Goal: Transaction & Acquisition: Purchase product/service

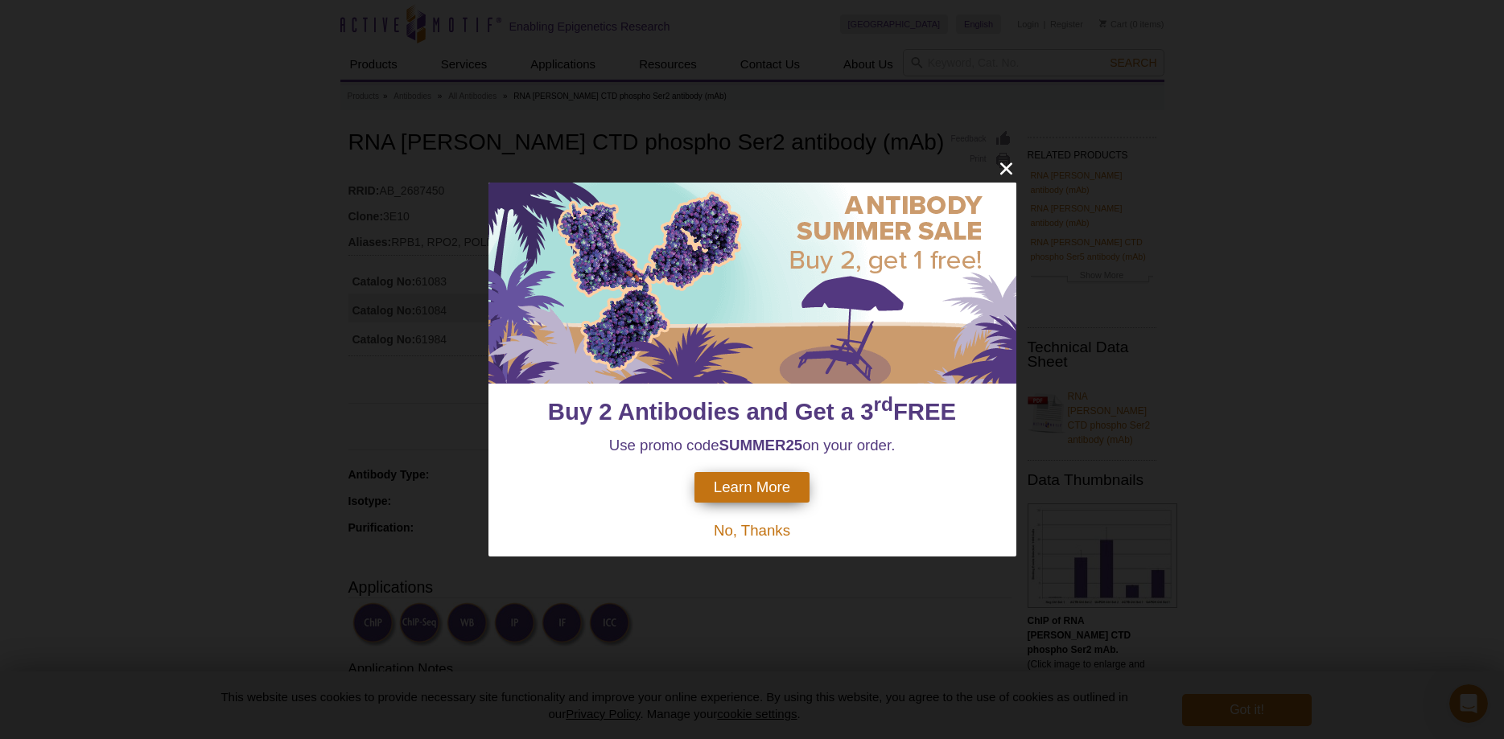
click at [782, 533] on span "No, Thanks" at bounding box center [752, 530] width 76 height 17
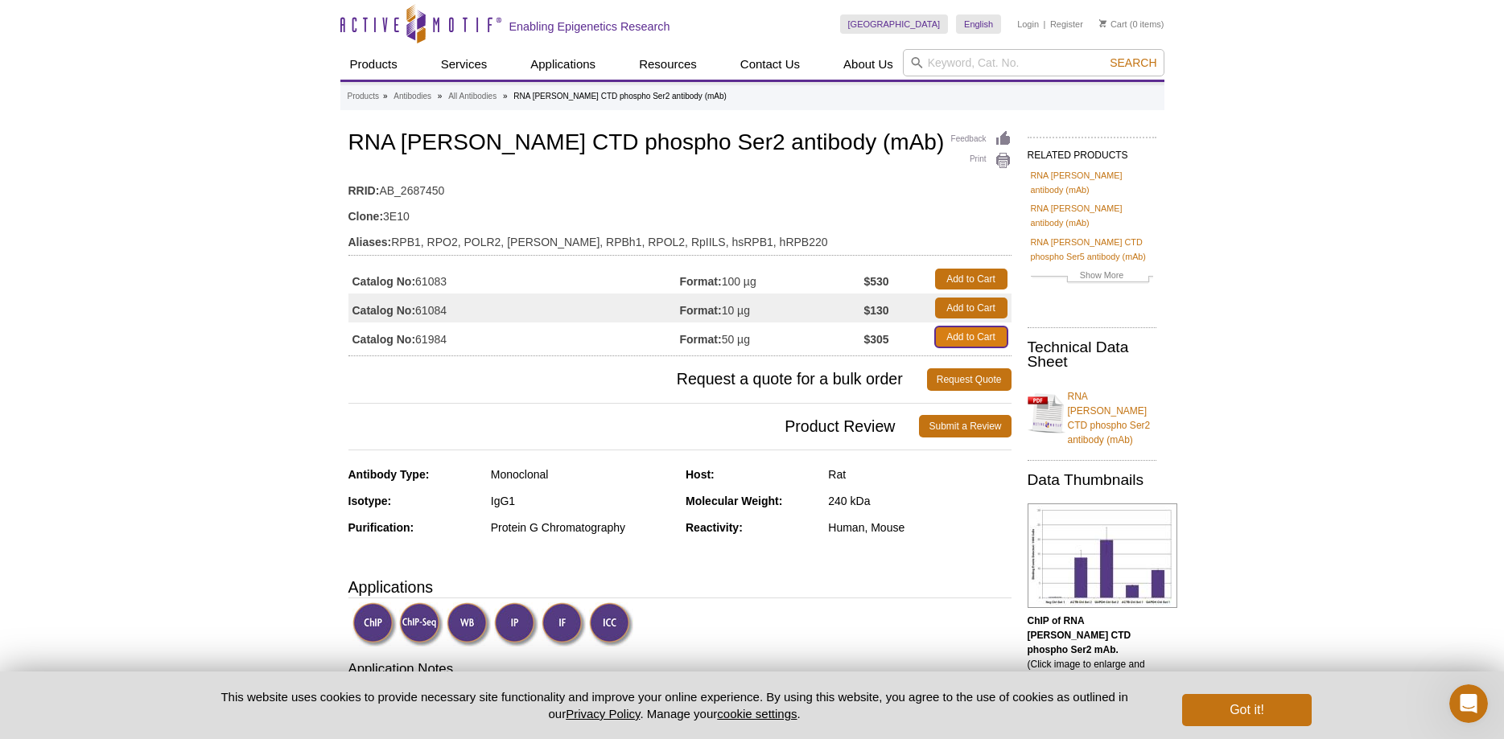
click at [962, 334] on link "Add to Cart" at bounding box center [971, 337] width 72 height 21
click at [1239, 706] on button "Got it!" at bounding box center [1246, 710] width 129 height 32
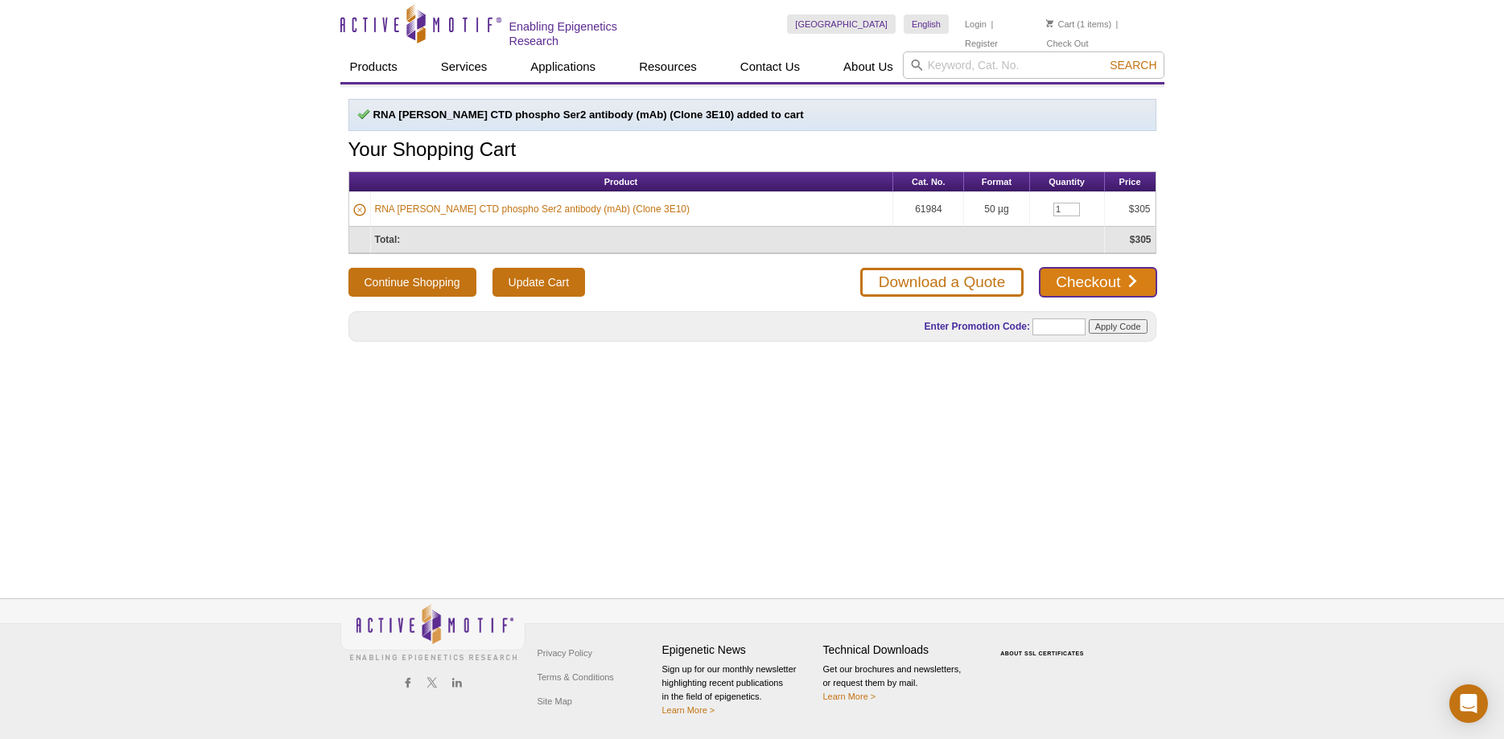
click at [1085, 275] on link "Checkout" at bounding box center [1098, 282] width 116 height 29
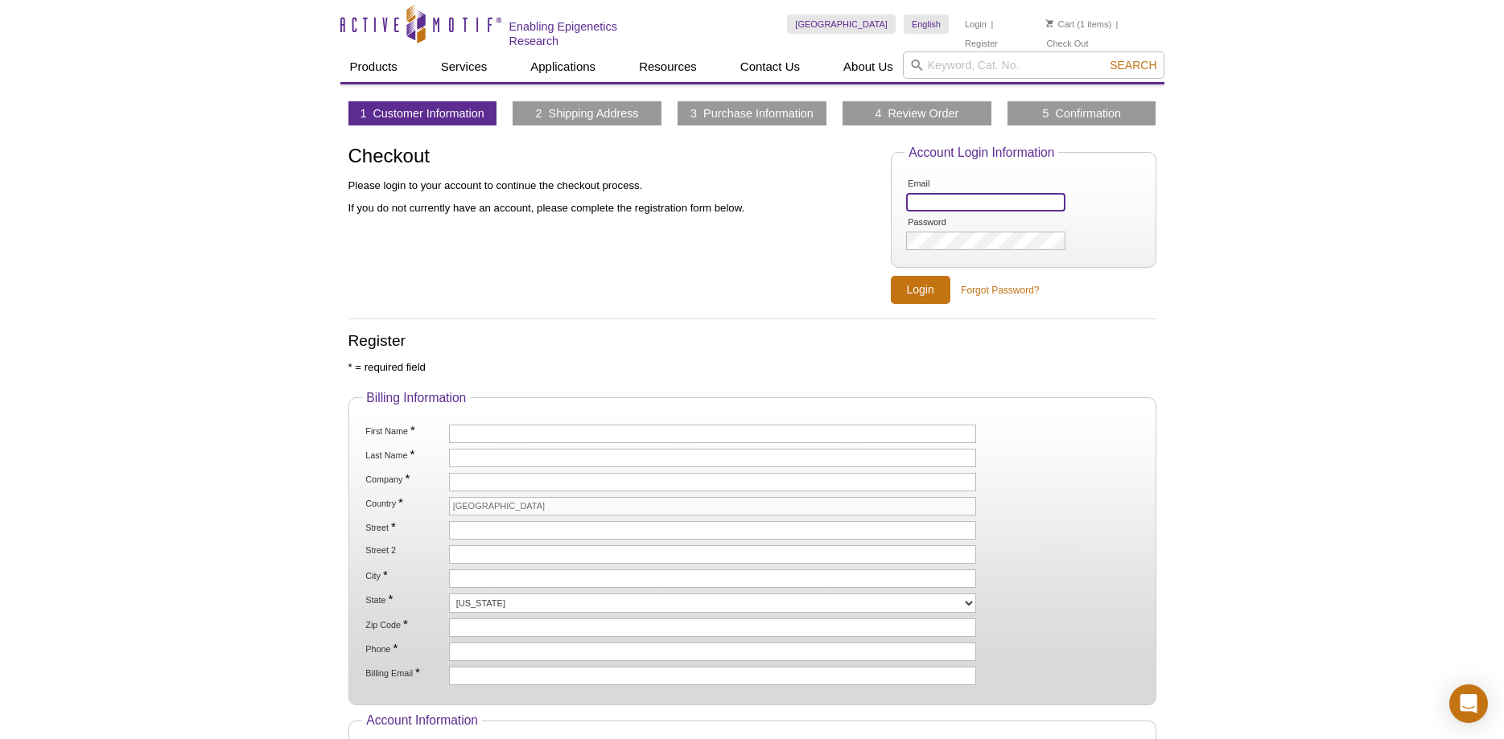
click at [966, 200] on input "Email" at bounding box center [985, 202] width 159 height 19
type input "stanley1@uic.edu"
click at [916, 284] on input "Login" at bounding box center [921, 290] width 60 height 28
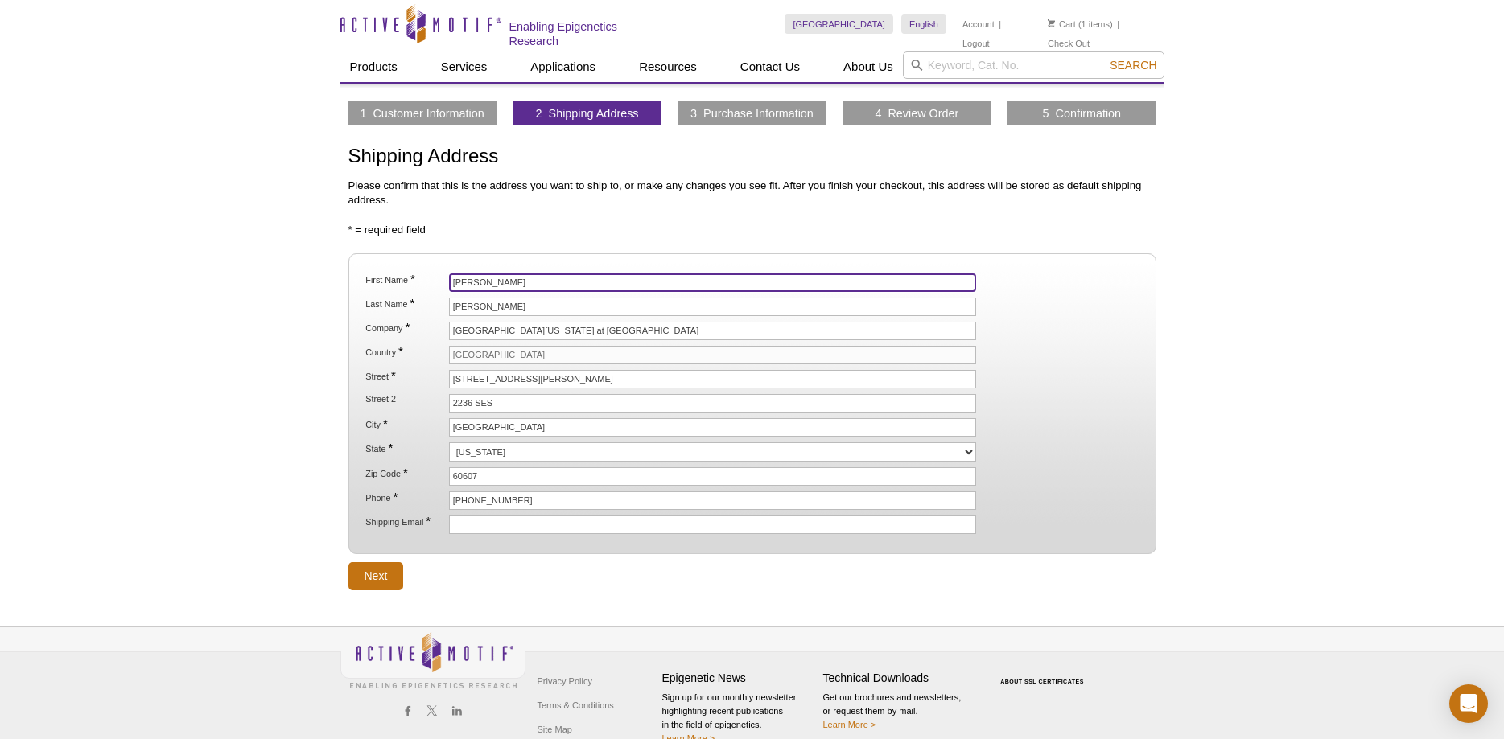
drag, startPoint x: 488, startPoint y: 283, endPoint x: 413, endPoint y: 283, distance: 74.8
click at [413, 283] on li "First Name * Derrick" at bounding box center [752, 283] width 776 height 19
drag, startPoint x: 426, startPoint y: 282, endPoint x: 384, endPoint y: 282, distance: 41.8
click at [449, 282] on input "Derrick" at bounding box center [713, 283] width 528 height 19
type input "Ganesh"
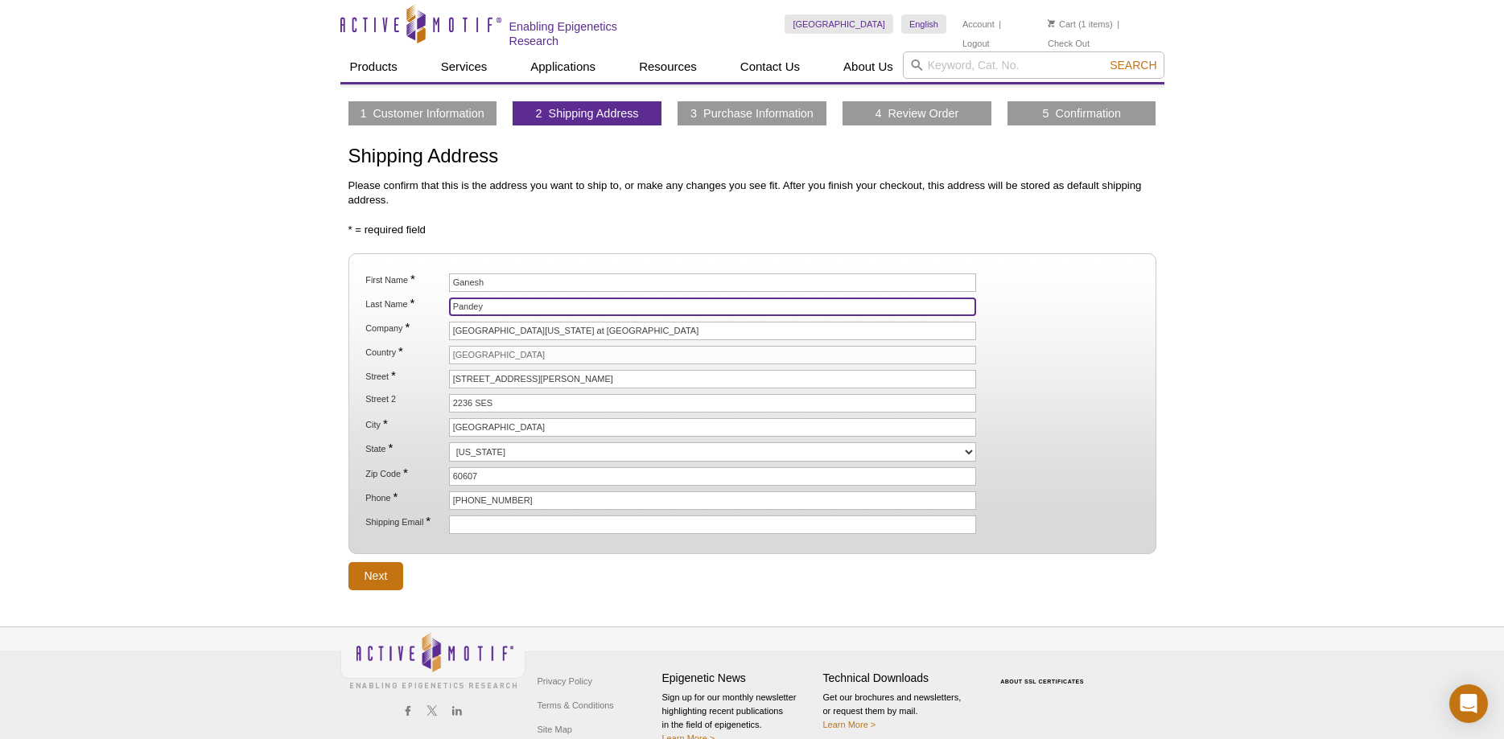
type input "Pandey"
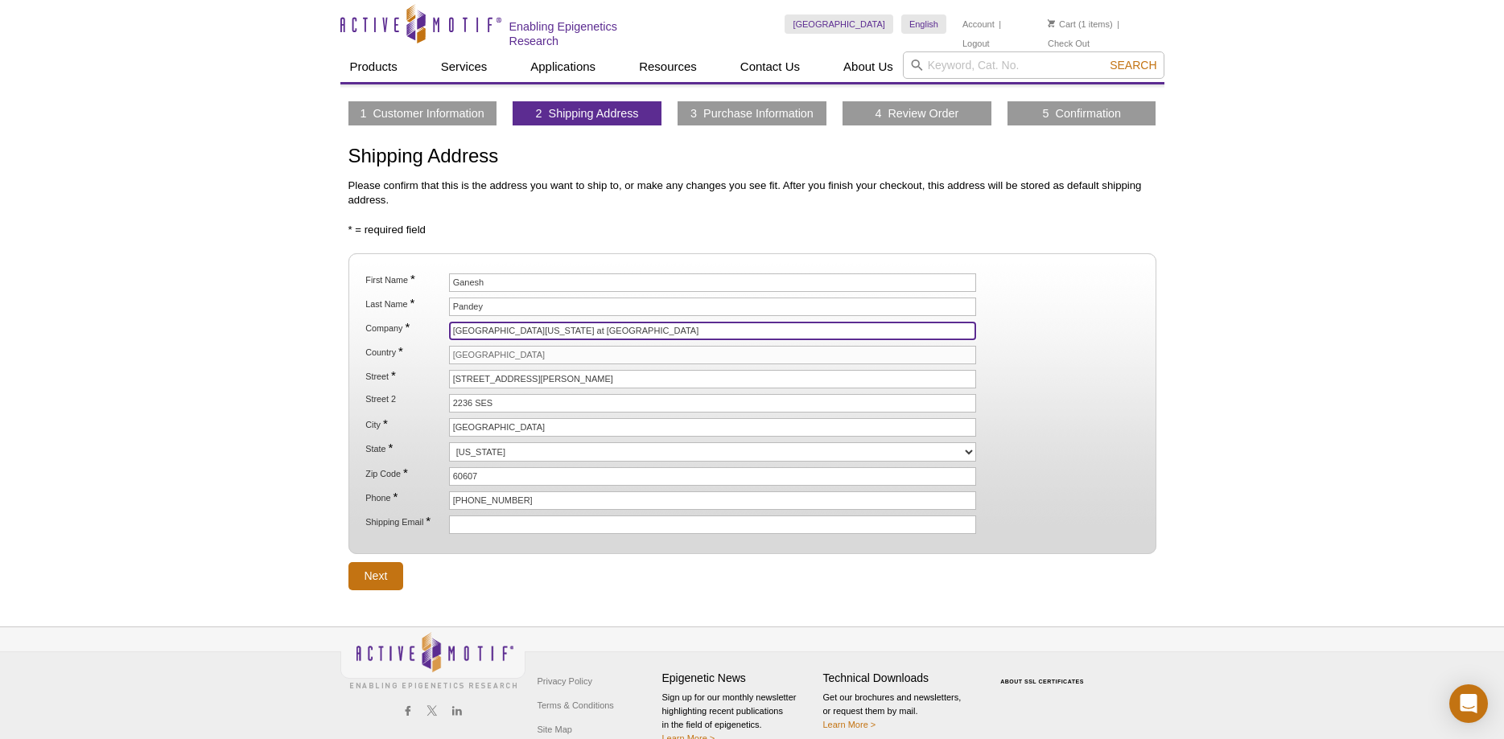
click at [546, 327] on input "[GEOGRAPHIC_DATA][US_STATE] at [GEOGRAPHIC_DATA]" at bounding box center [713, 331] width 528 height 19
type input "[GEOGRAPHIC_DATA][US_STATE]"
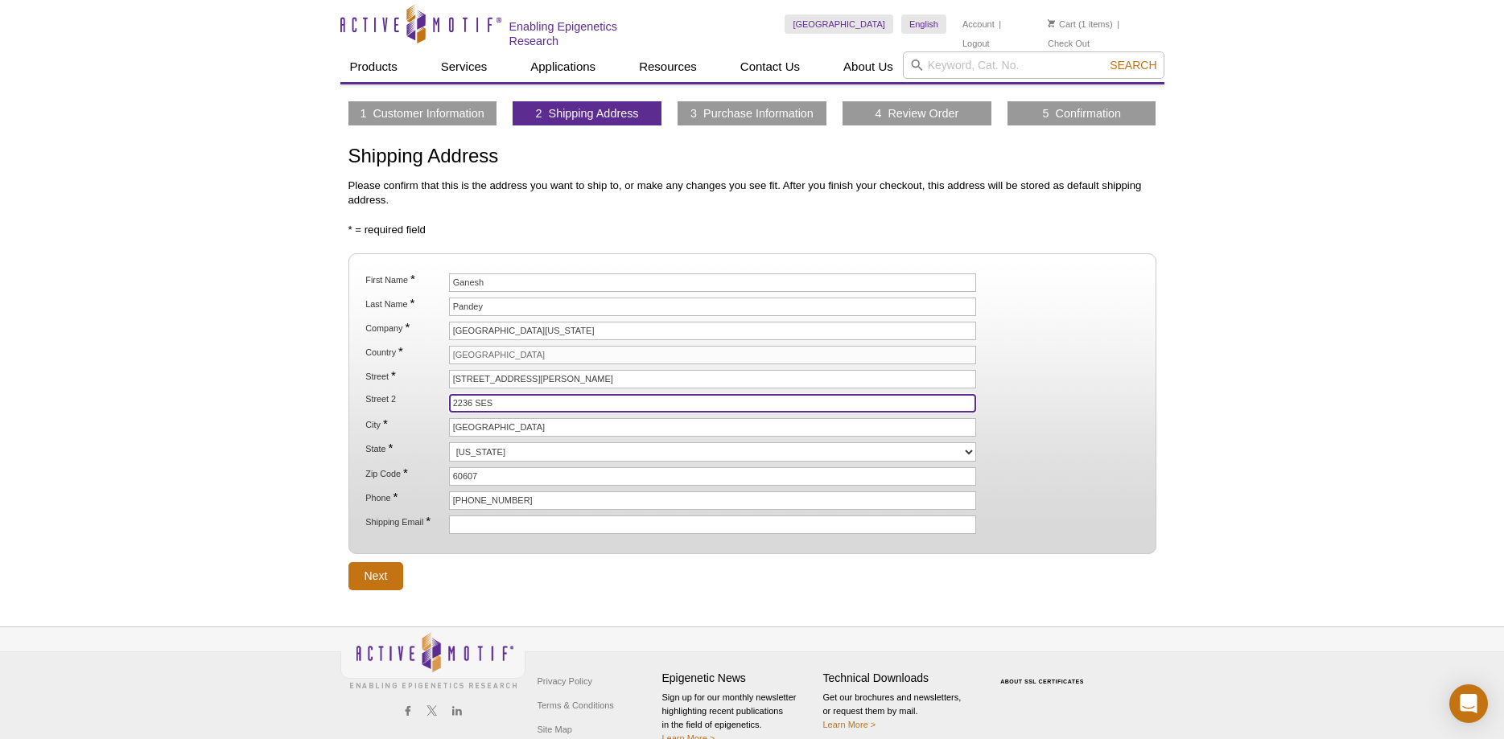
click at [466, 401] on input "2236 SES" at bounding box center [713, 403] width 528 height 19
click at [470, 401] on input "2236 SES" at bounding box center [713, 403] width 528 height 19
type input "2218 SES"
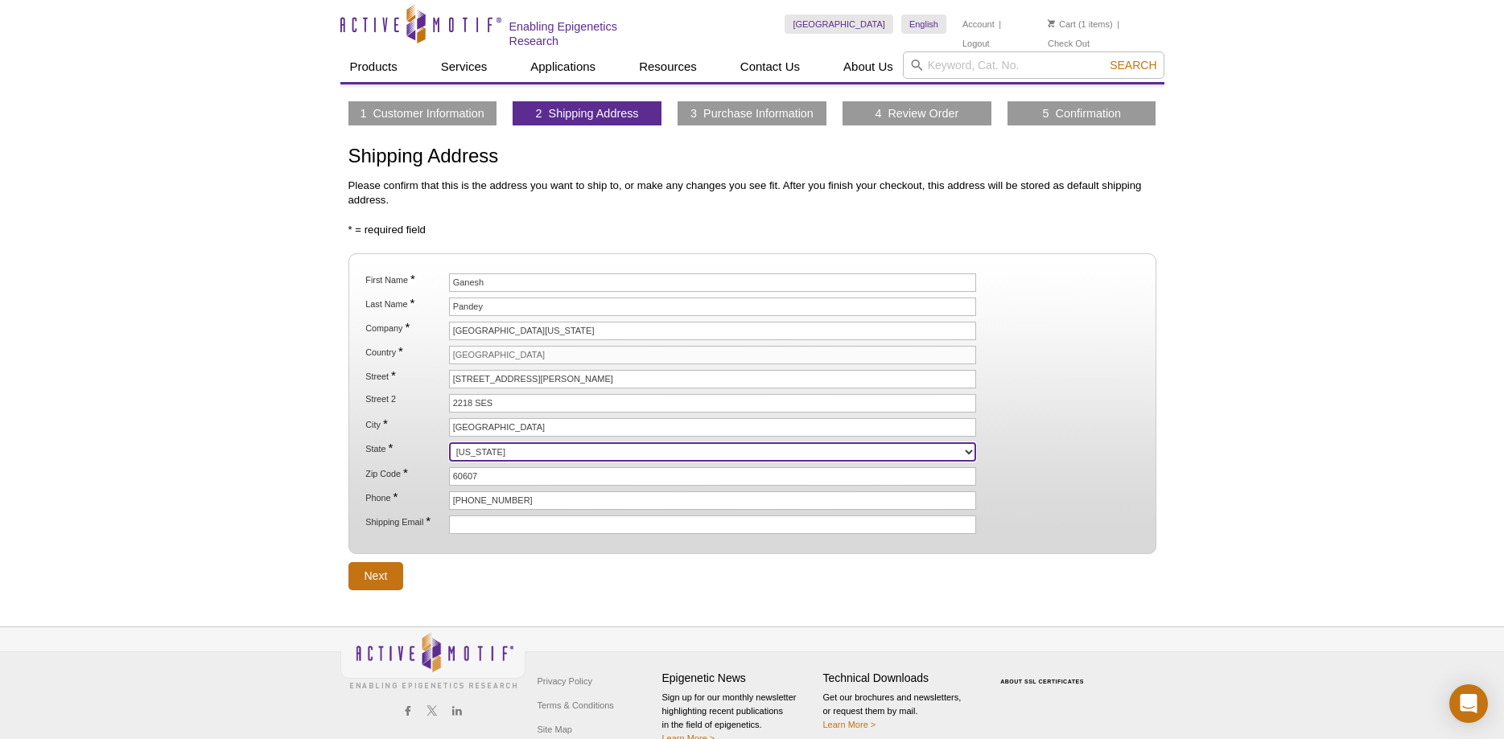
click at [449, 443] on select "Alabama Alaska American Samoa Arizona Arkansas California Colorado Connecticut …" at bounding box center [713, 452] width 528 height 19
select select "IL"
click option "[US_STATE]" at bounding box center [0, 0] width 0 height 0
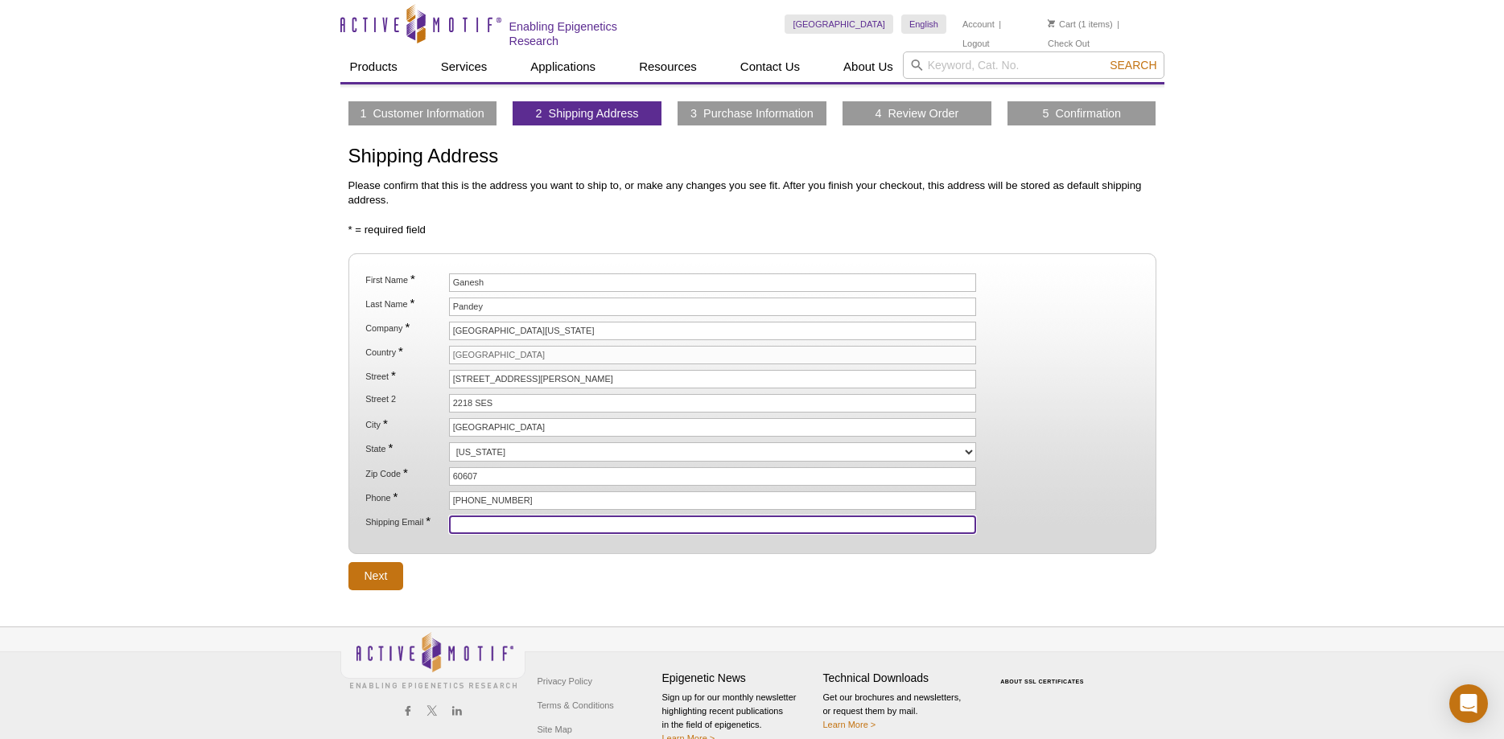
click at [486, 522] on input "Shipping Email *" at bounding box center [713, 525] width 528 height 19
type input "[EMAIL_ADDRESS][DOMAIN_NAME]"
click at [1014, 386] on li "Street * 845 W. Taylor Street" at bounding box center [752, 379] width 776 height 19
drag, startPoint x: 535, startPoint y: 525, endPoint x: 426, endPoint y: 518, distance: 109.6
click at [449, 518] on input "[EMAIL_ADDRESS][DOMAIN_NAME]" at bounding box center [713, 525] width 528 height 19
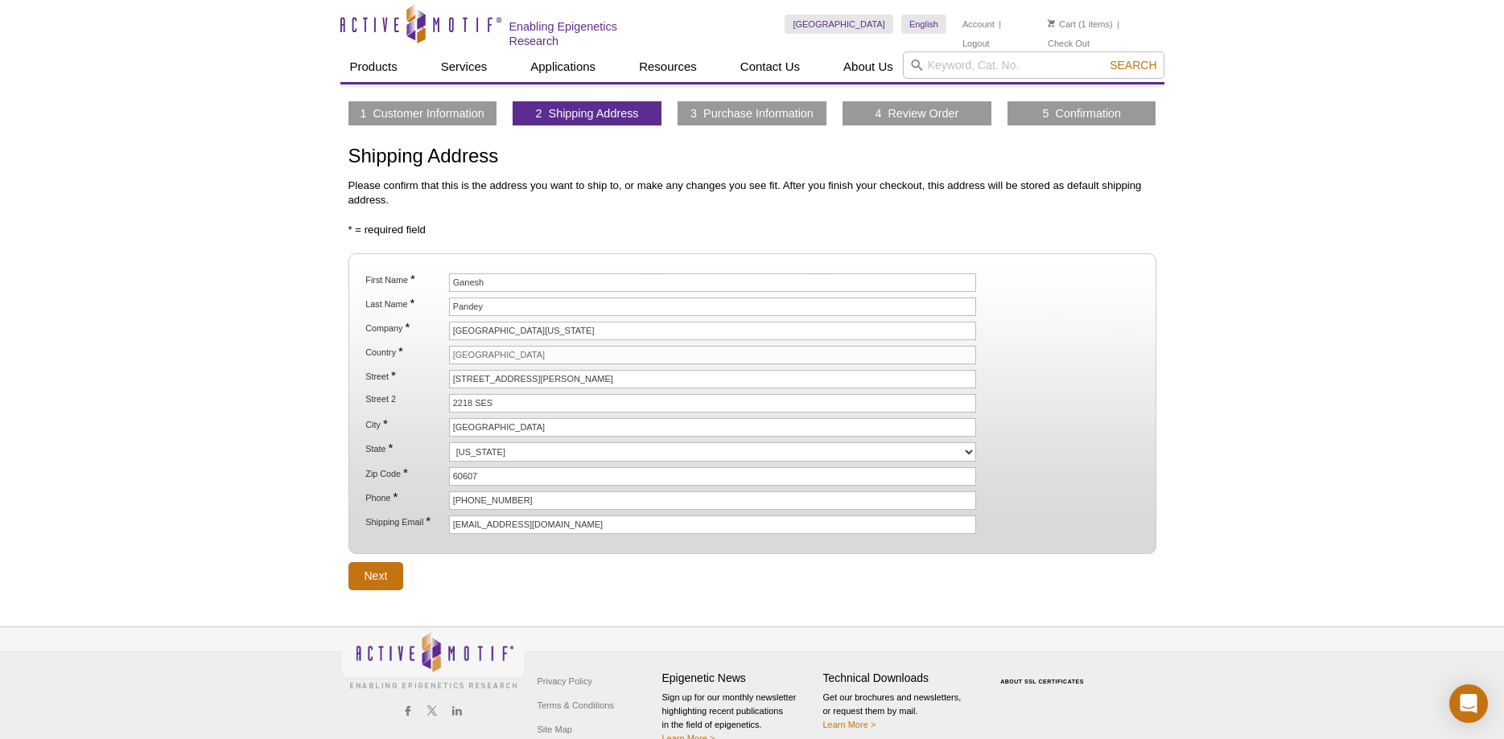
click at [583, 566] on form "* = required field First Name * Ganesh Last Name * Pandey Company * University …" at bounding box center [752, 406] width 808 height 367
click at [381, 571] on input "Next" at bounding box center [376, 576] width 56 height 28
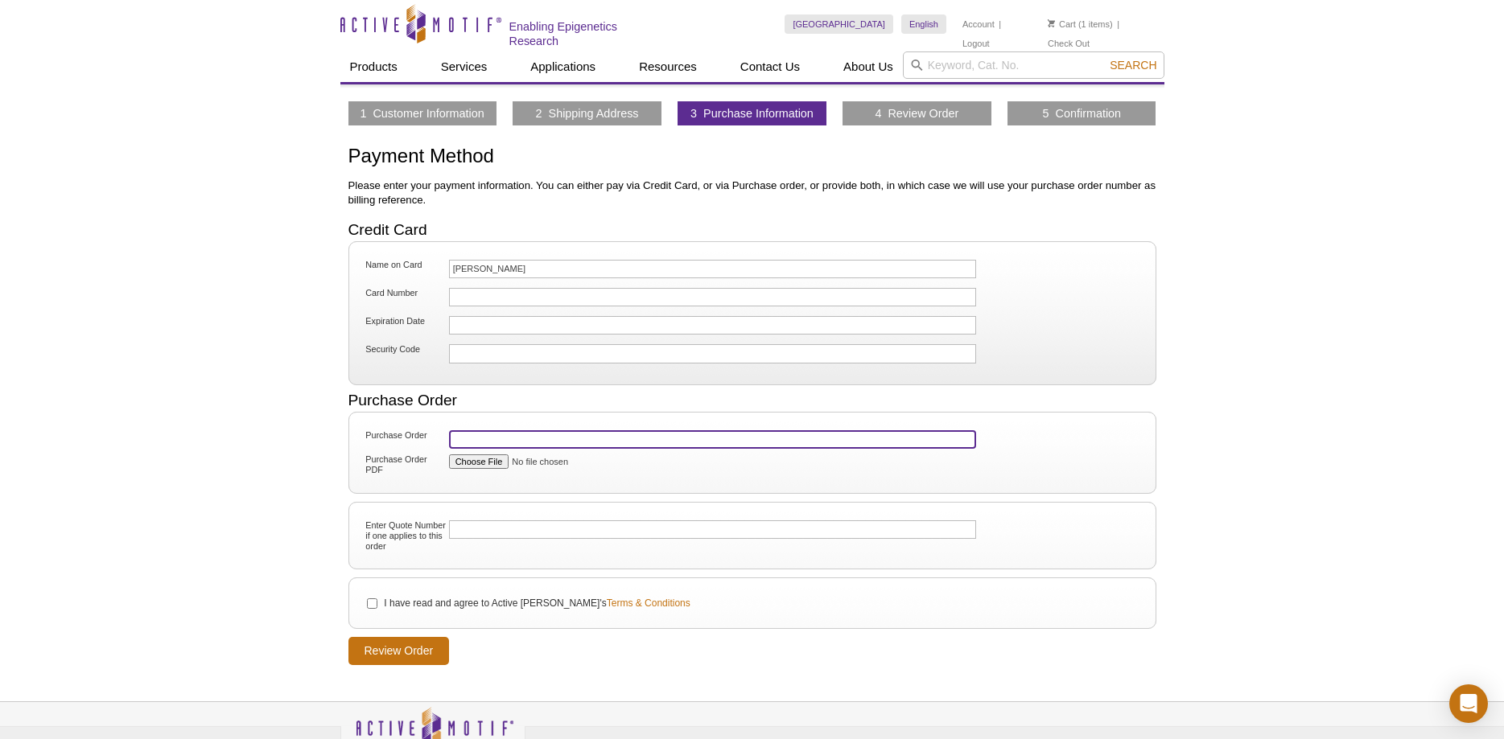
paste input "010046833398"
type input "010046833398"
click at [1034, 340] on fieldset "Name on Card [PERSON_NAME] Card Number Expiration Date Security Code" at bounding box center [752, 313] width 808 height 144
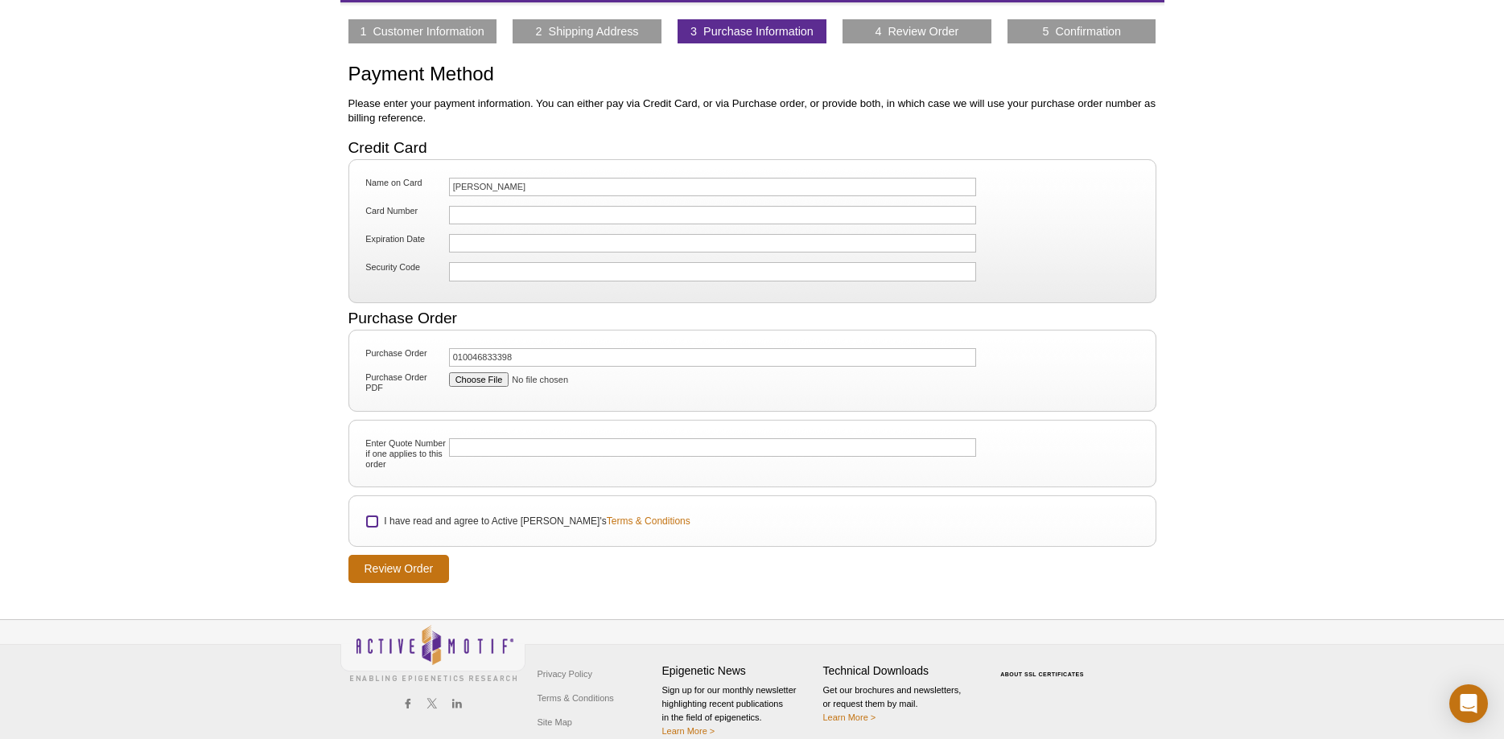
click at [376, 522] on input "I have read and agree to Active Motif's Terms & Conditions" at bounding box center [372, 522] width 10 height 10
checkbox input "true"
click at [398, 574] on input "Review Order" at bounding box center [398, 569] width 101 height 28
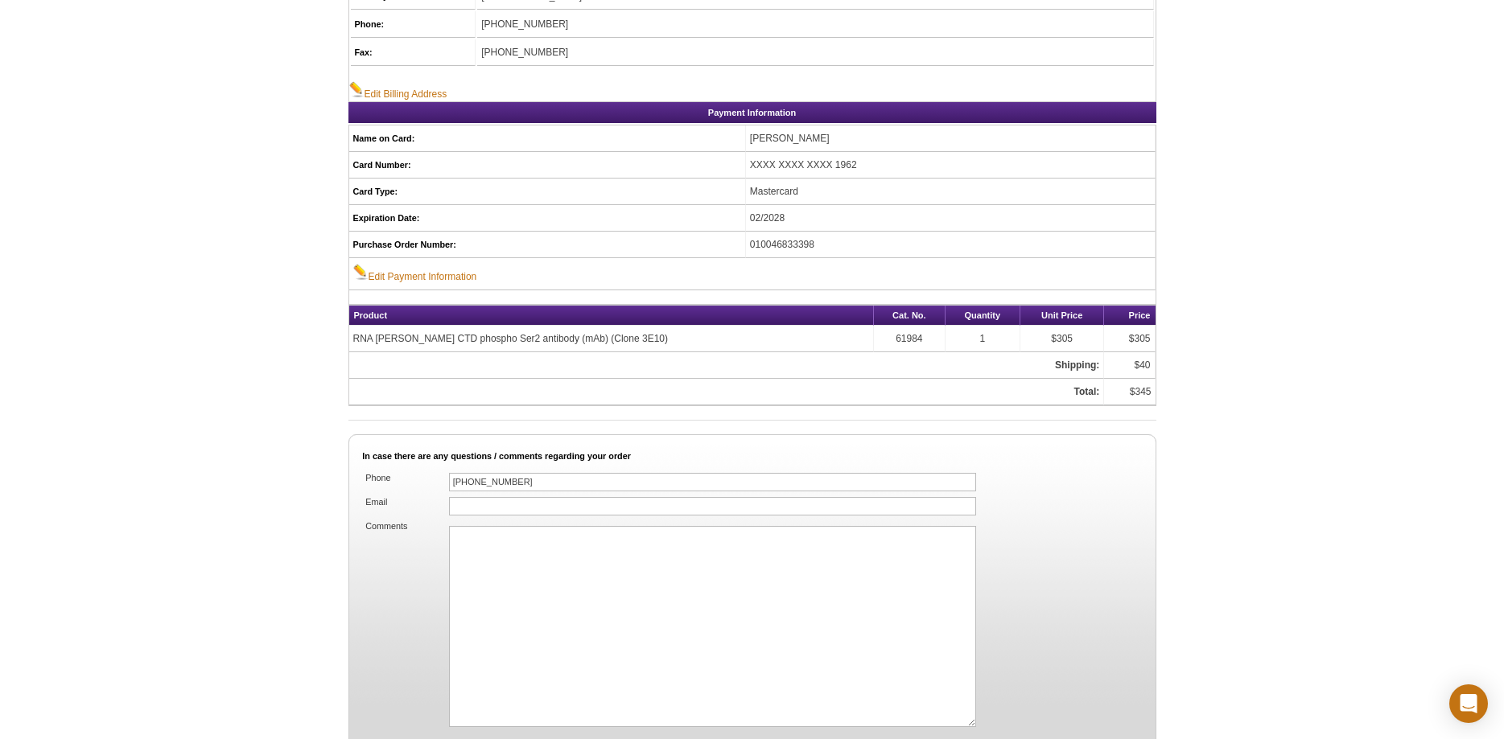
scroll to position [903, 0]
